Goal: Information Seeking & Learning: Find specific fact

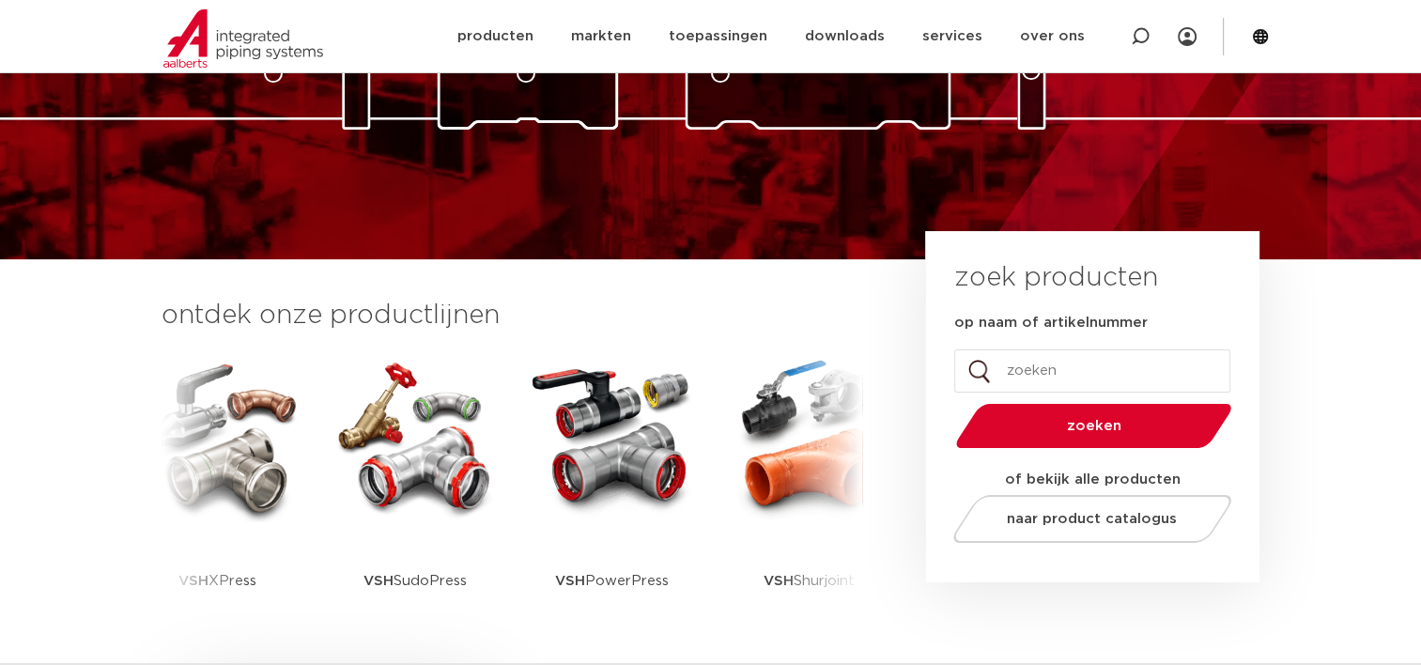
scroll to position [282, 0]
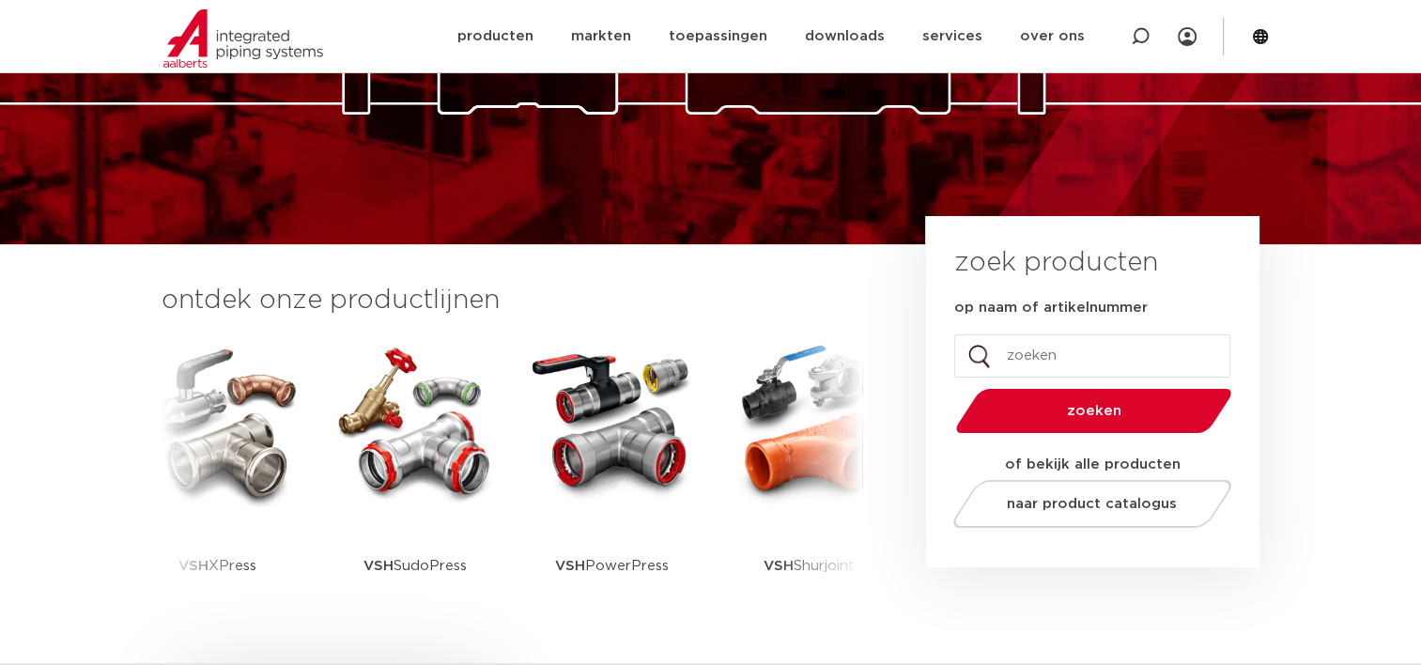
click at [1019, 361] on input "op naam of artikelnummer" at bounding box center [1092, 355] width 276 height 43
type input "4244064"
click at [948, 387] on button "zoeken" at bounding box center [1093, 411] width 291 height 48
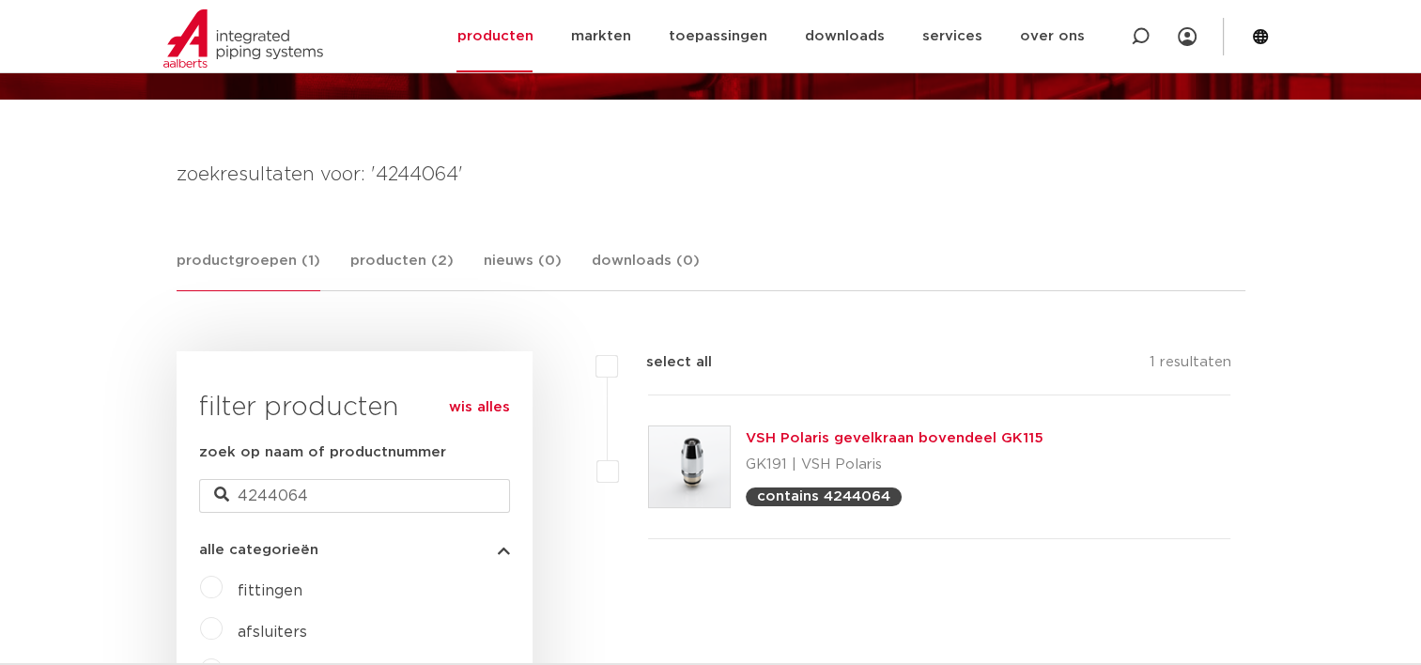
click at [946, 435] on link "VSH Polaris gevelkraan bovendeel GK115" at bounding box center [895, 438] width 298 height 14
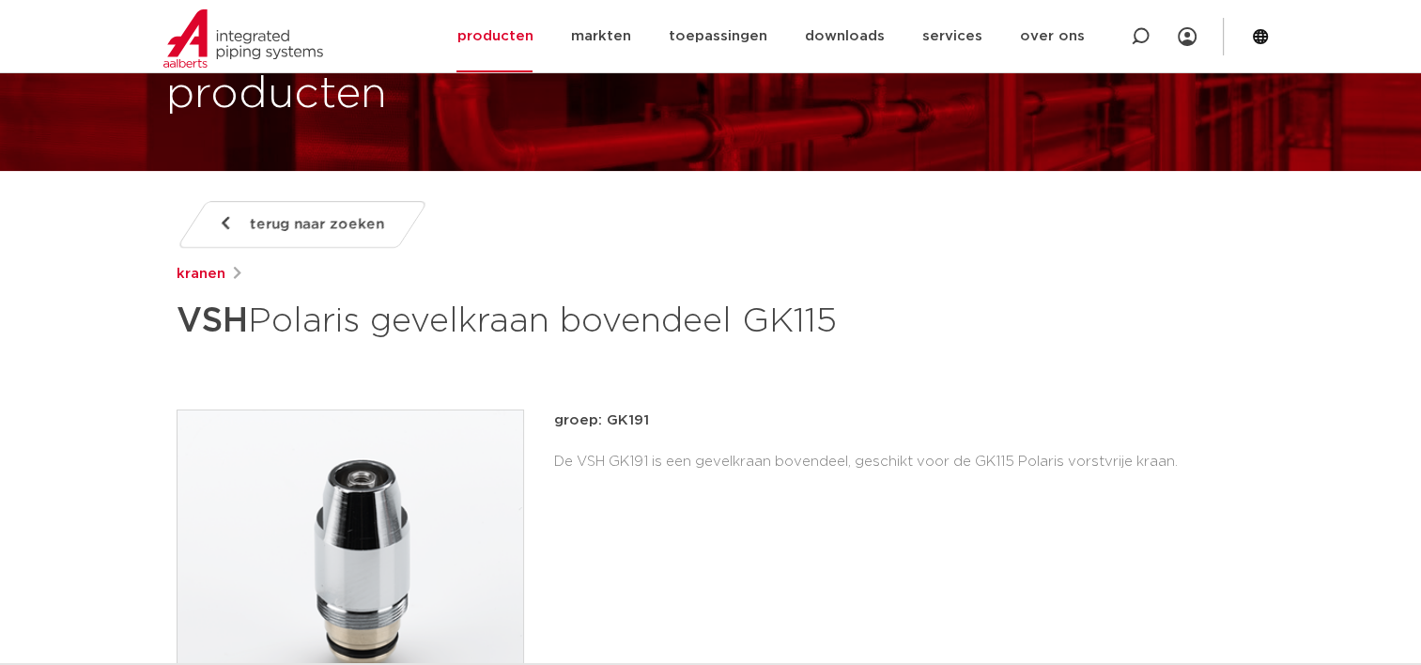
scroll to position [188, 0]
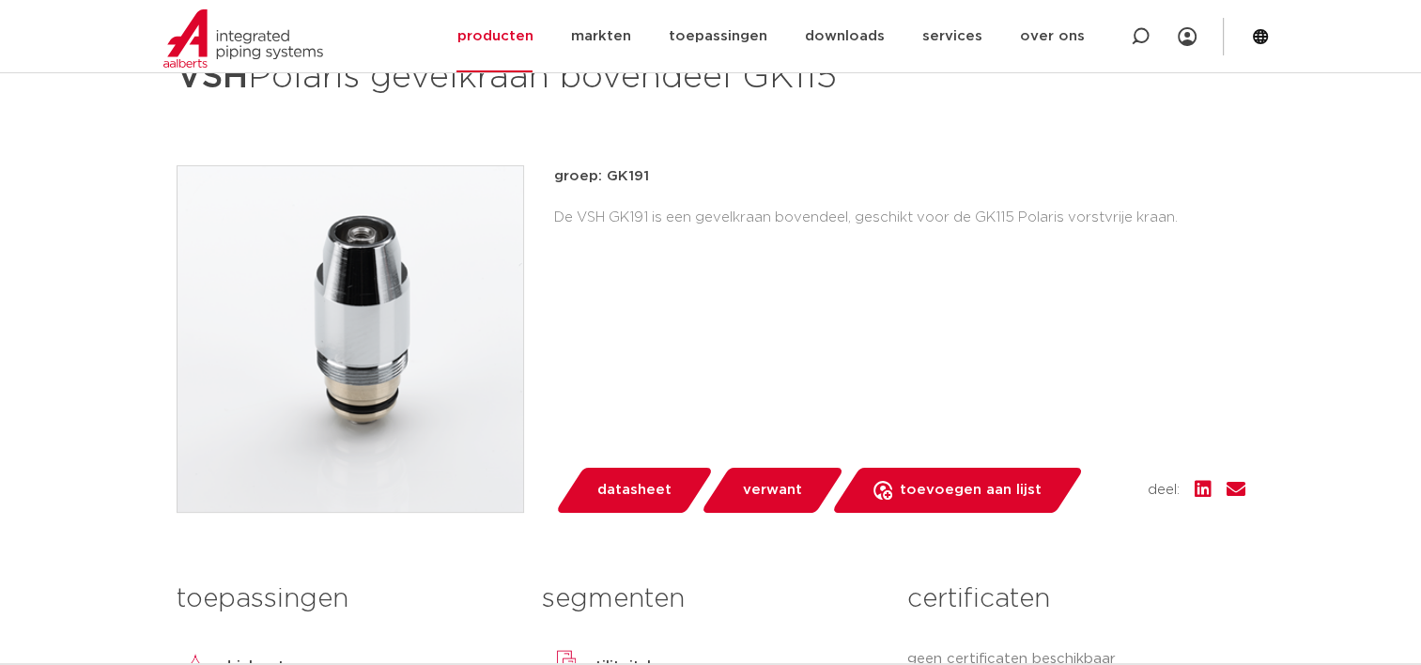
click at [769, 498] on span "verwant" at bounding box center [772, 490] width 59 height 30
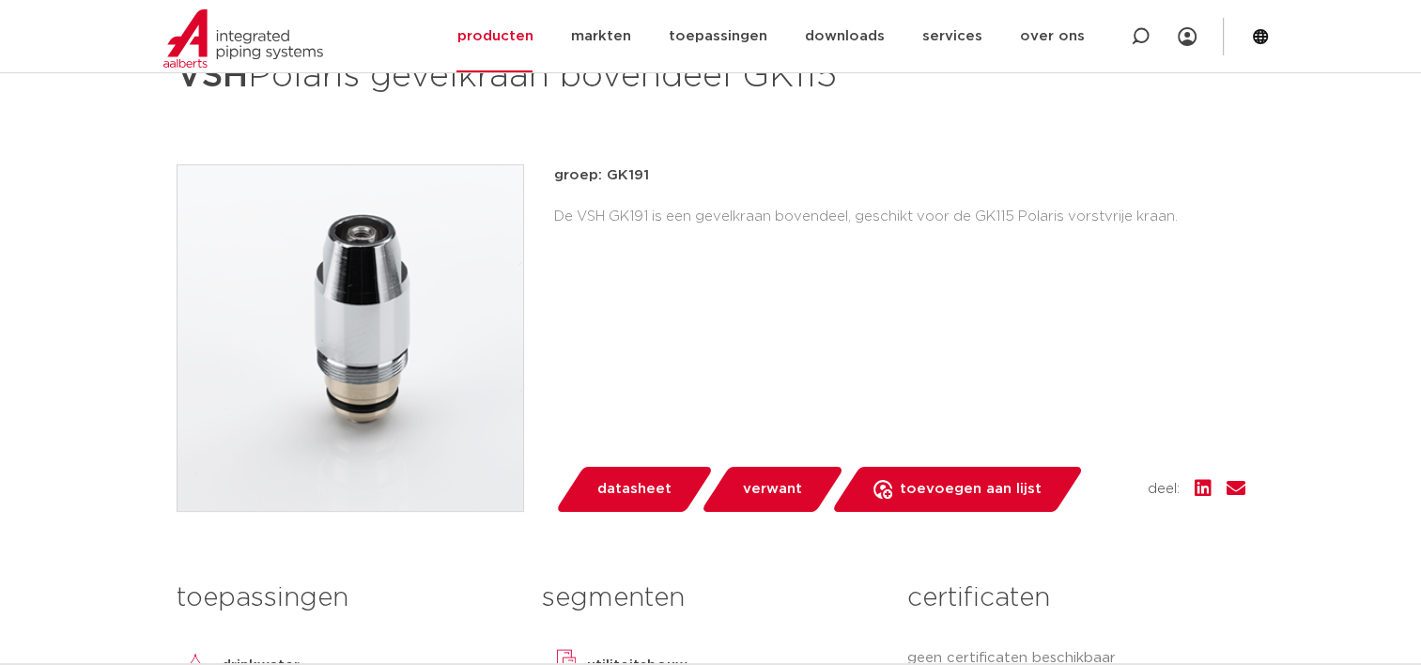
scroll to position [275, 0]
